Goal: Obtain resource: Obtain resource

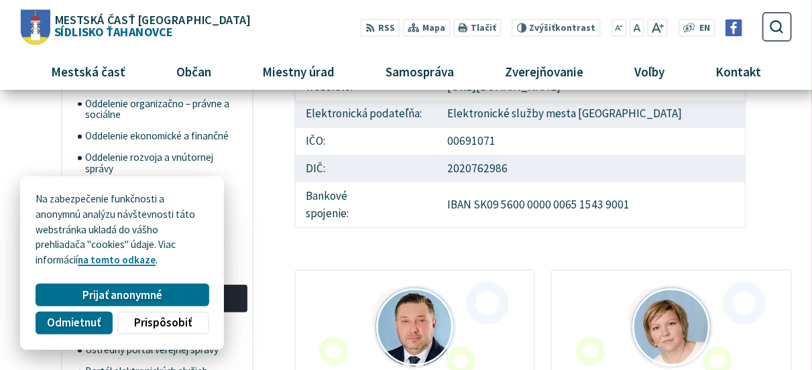
scroll to position [134, 0]
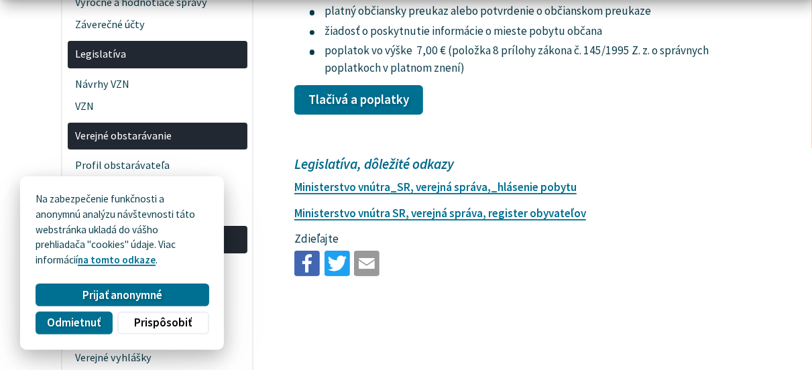
scroll to position [2414, 0]
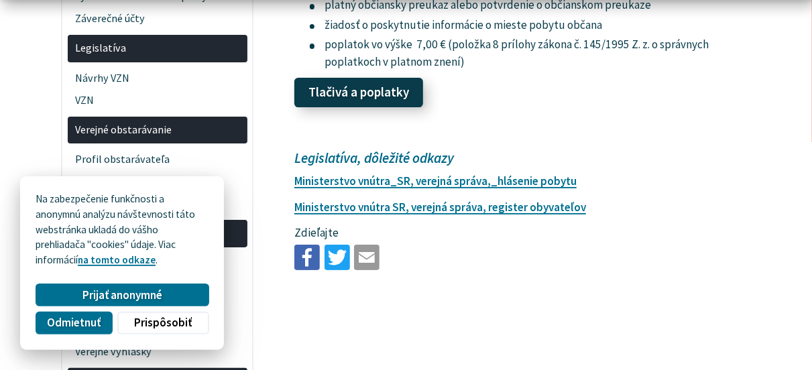
click at [371, 94] on link "Tlačivá a poplatky" at bounding box center [358, 93] width 129 height 30
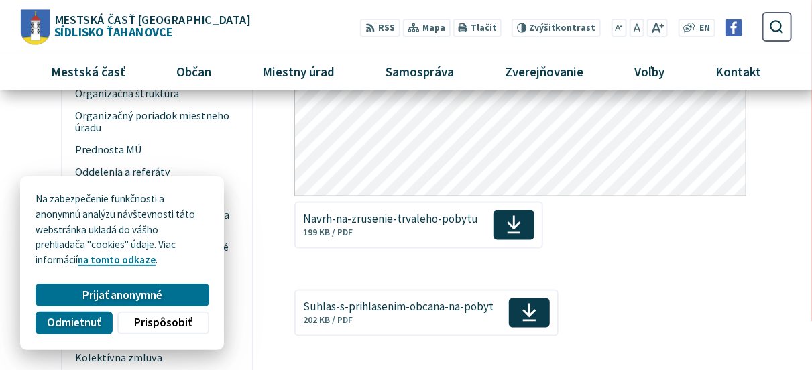
scroll to position [872, 0]
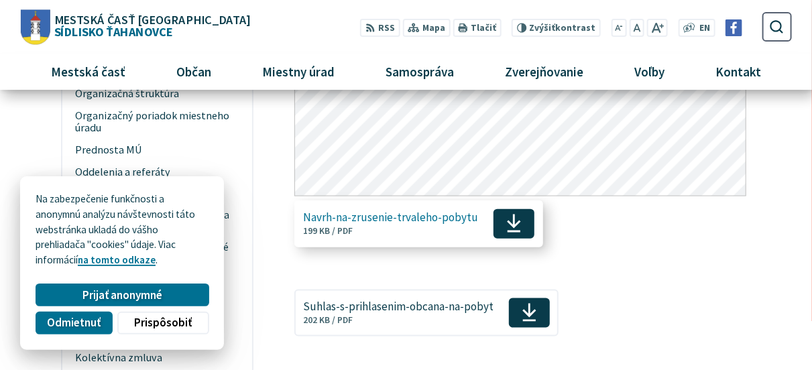
click at [376, 219] on span "Navrh-na-zrusenie-trvaleho-pobytu" at bounding box center [390, 217] width 175 height 13
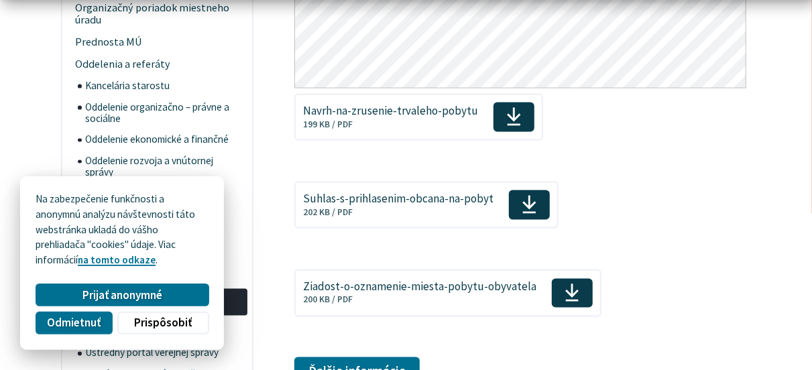
scroll to position [1006, 0]
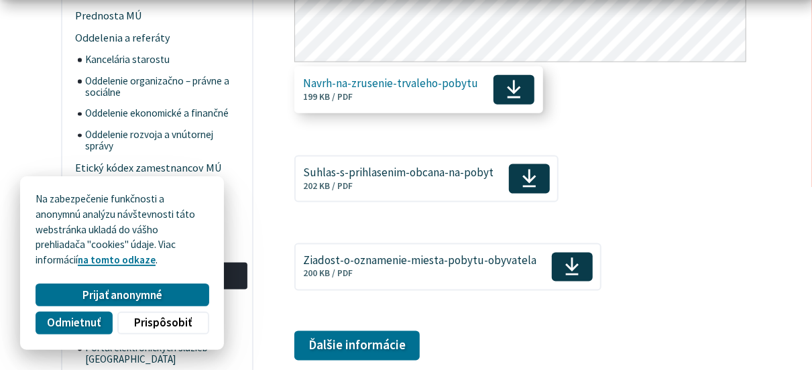
click at [406, 91] on span "Navrh-na-zrusenie-trvaleho-pobytu Veľkosť a typ súboru 199 KB / PDF" at bounding box center [390, 90] width 175 height 36
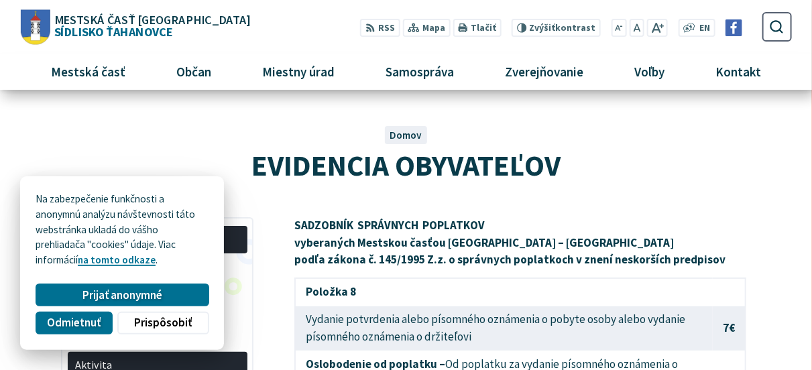
scroll to position [0, 0]
